Goal: Information Seeking & Learning: Find specific page/section

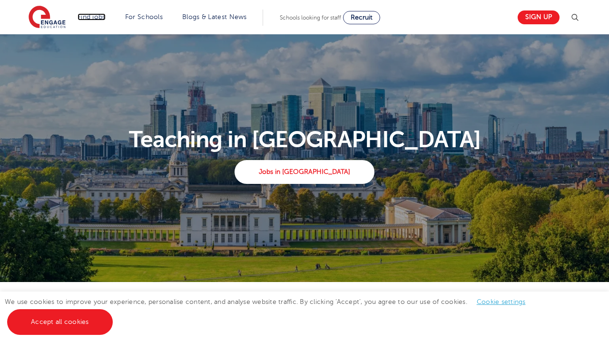
click at [92, 17] on link "Find jobs" at bounding box center [92, 16] width 28 height 7
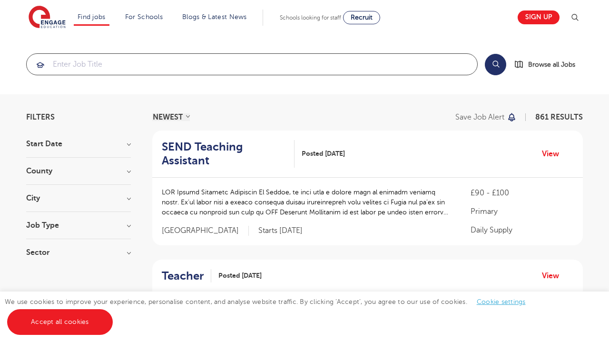
click at [72, 65] on input "search" at bounding box center [252, 64] width 451 height 21
click button "Submit" at bounding box center [0, 0] width 0 height 0
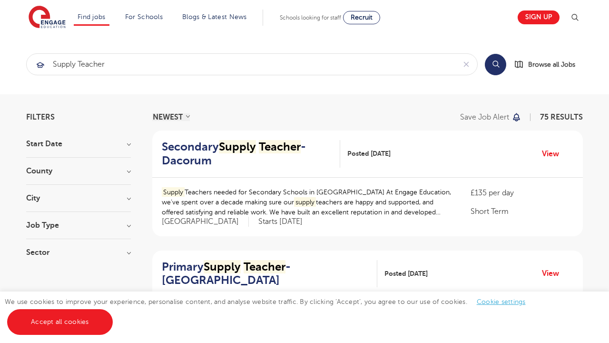
click at [74, 200] on h3 "City" at bounding box center [78, 198] width 105 height 8
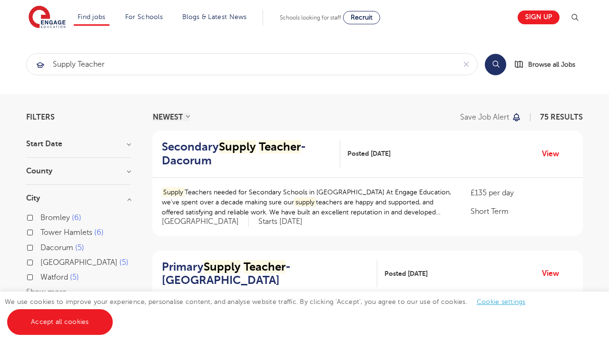
click at [579, 17] on img at bounding box center [574, 17] width 11 height 11
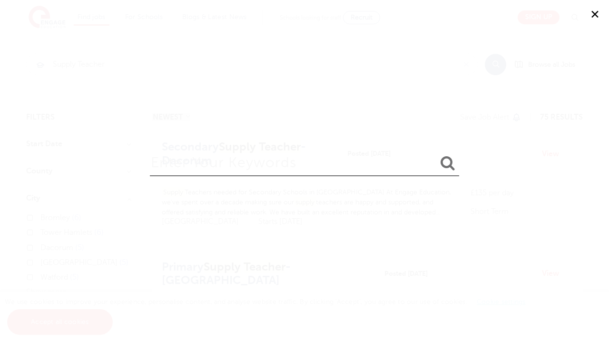
click at [552, 155] on div "✕" at bounding box center [304, 171] width 609 height 343
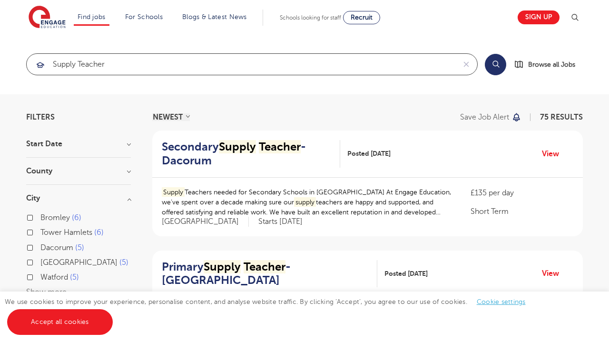
click at [237, 65] on input "Supply Teacher" at bounding box center [241, 64] width 429 height 21
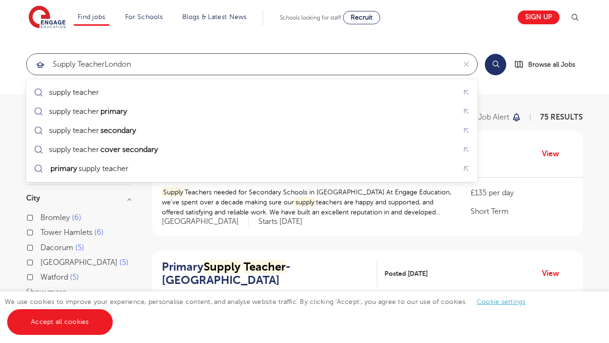
click button "Submit" at bounding box center [0, 0] width 0 height 0
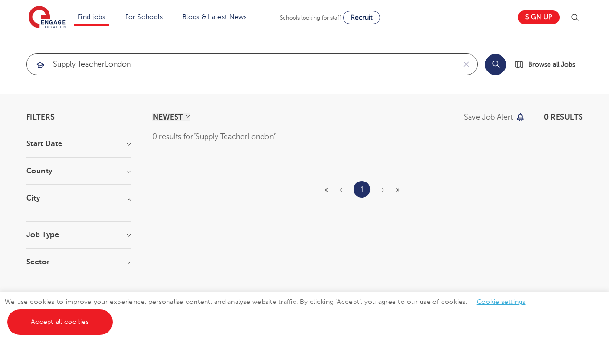
click at [246, 65] on input "Supply TeacherLondon" at bounding box center [241, 64] width 429 height 21
click button "Submit" at bounding box center [0, 0] width 0 height 0
click at [258, 65] on input "Supply TeacherLondonsupply teacher [GEOGRAPHIC_DATA]" at bounding box center [241, 64] width 429 height 21
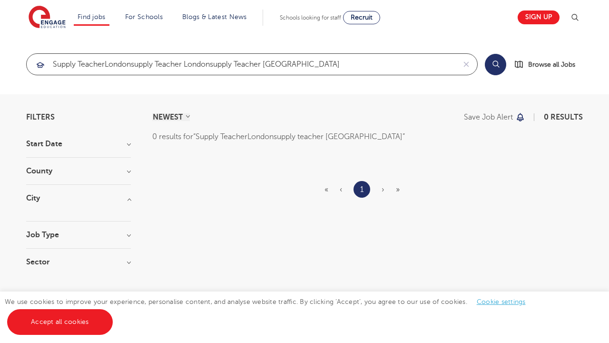
click button "Submit" at bounding box center [0, 0] width 0 height 0
click at [171, 65] on input "Supply TeacherLondonsupply teacher londonsupply teacher [GEOGRAPHIC_DATA]" at bounding box center [241, 64] width 429 height 21
click button "Submit" at bounding box center [0, 0] width 0 height 0
click at [229, 65] on input "Supply TeacherLondonsupply teacSupply Teacher [GEOGRAPHIC_DATA]" at bounding box center [241, 64] width 429 height 21
type input "Supply TeacherLondonsupply teacSupply Teacher LSupply Teacher [GEOGRAPHIC_DATA]"
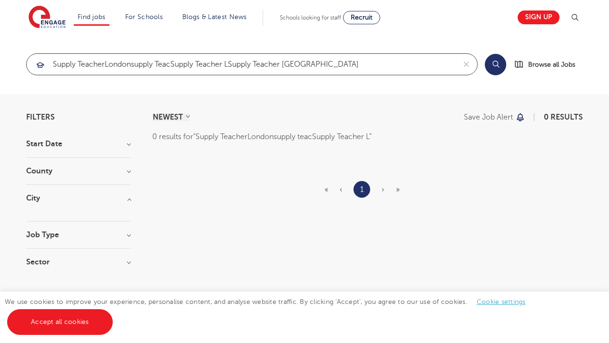
click button "Submit" at bounding box center [0, 0] width 0 height 0
